Goal: Information Seeking & Learning: Learn about a topic

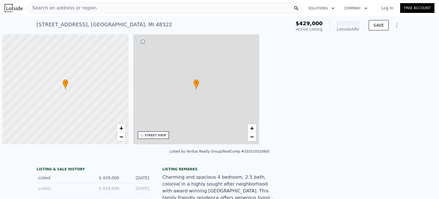
scroll to position [0, 2]
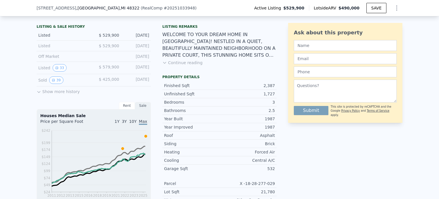
scroll to position [144, 0]
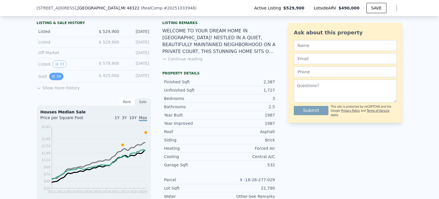
click at [55, 79] on button "39" at bounding box center [56, 76] width 14 height 7
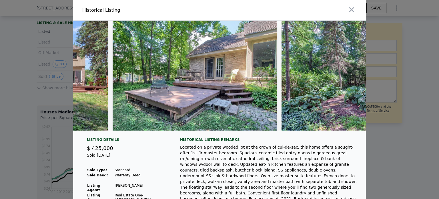
scroll to position [0, 6169]
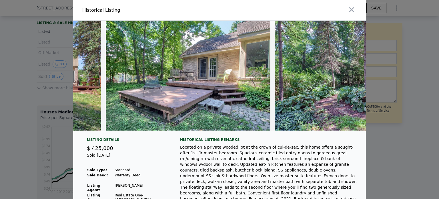
drag, startPoint x: 398, startPoint y: 23, endPoint x: 399, endPoint y: 20, distance: 3.2
click at [399, 23] on div at bounding box center [219, 99] width 439 height 199
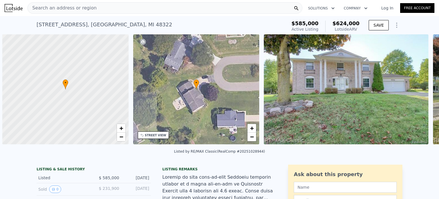
scroll to position [0, 2]
